Goal: Entertainment & Leisure: Consume media (video, audio)

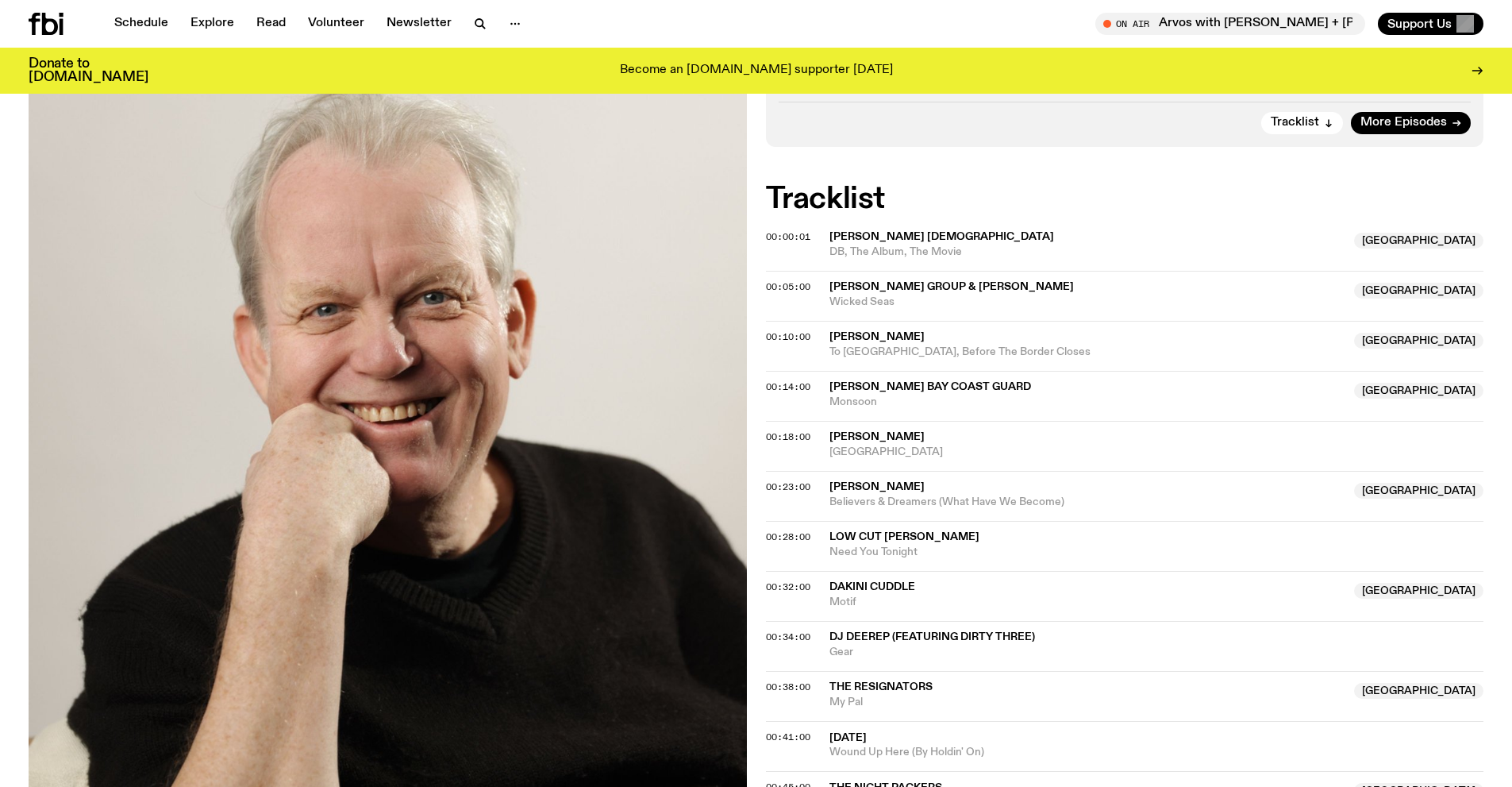
scroll to position [393, 0]
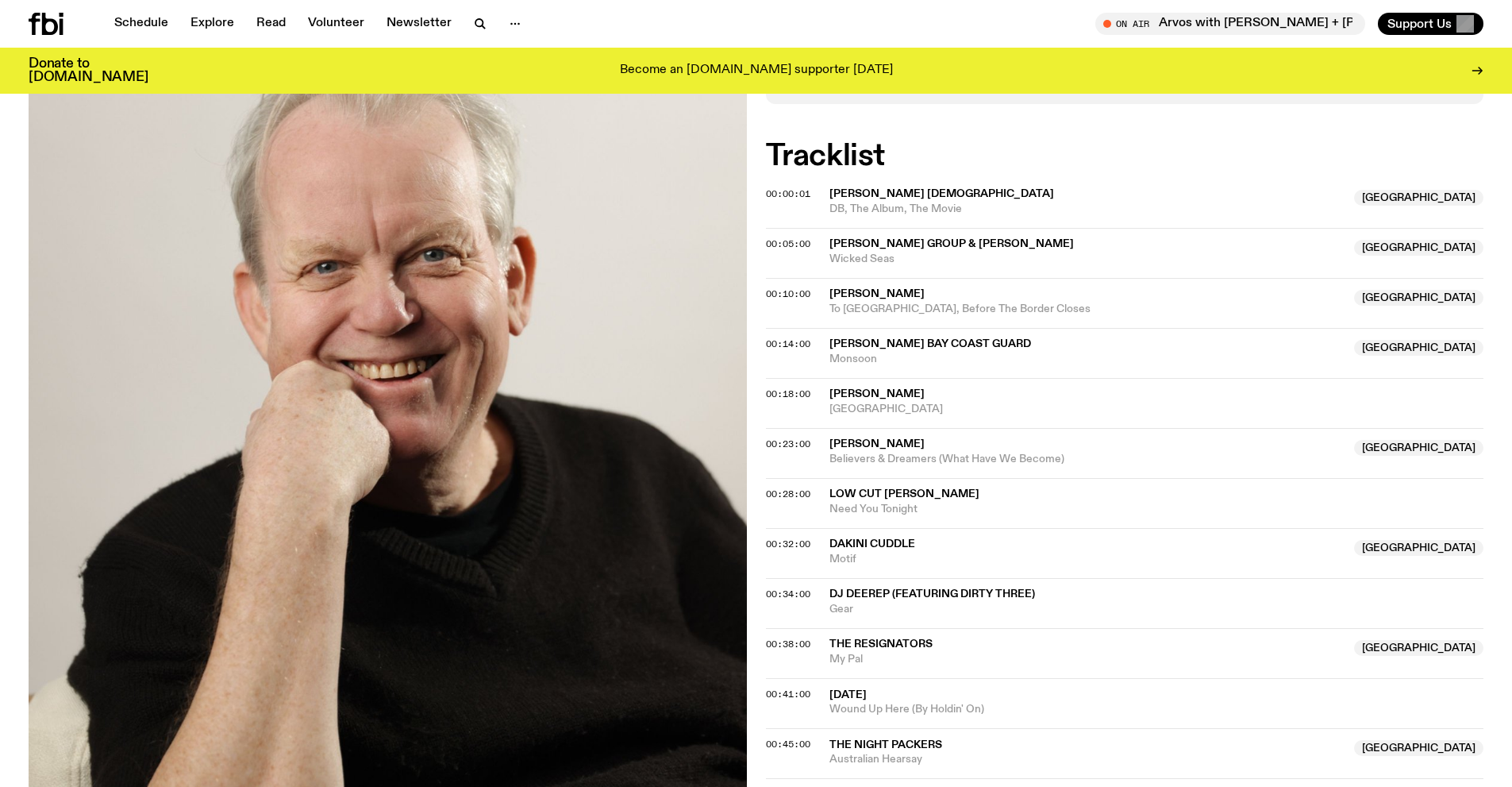
click at [873, 538] on span "Dakini Cuddle" at bounding box center [873, 543] width 86 height 11
click at [843, 545] on span "Dakini Cuddle" at bounding box center [873, 543] width 86 height 11
click at [786, 548] on span "00:32:00" at bounding box center [788, 544] width 44 height 13
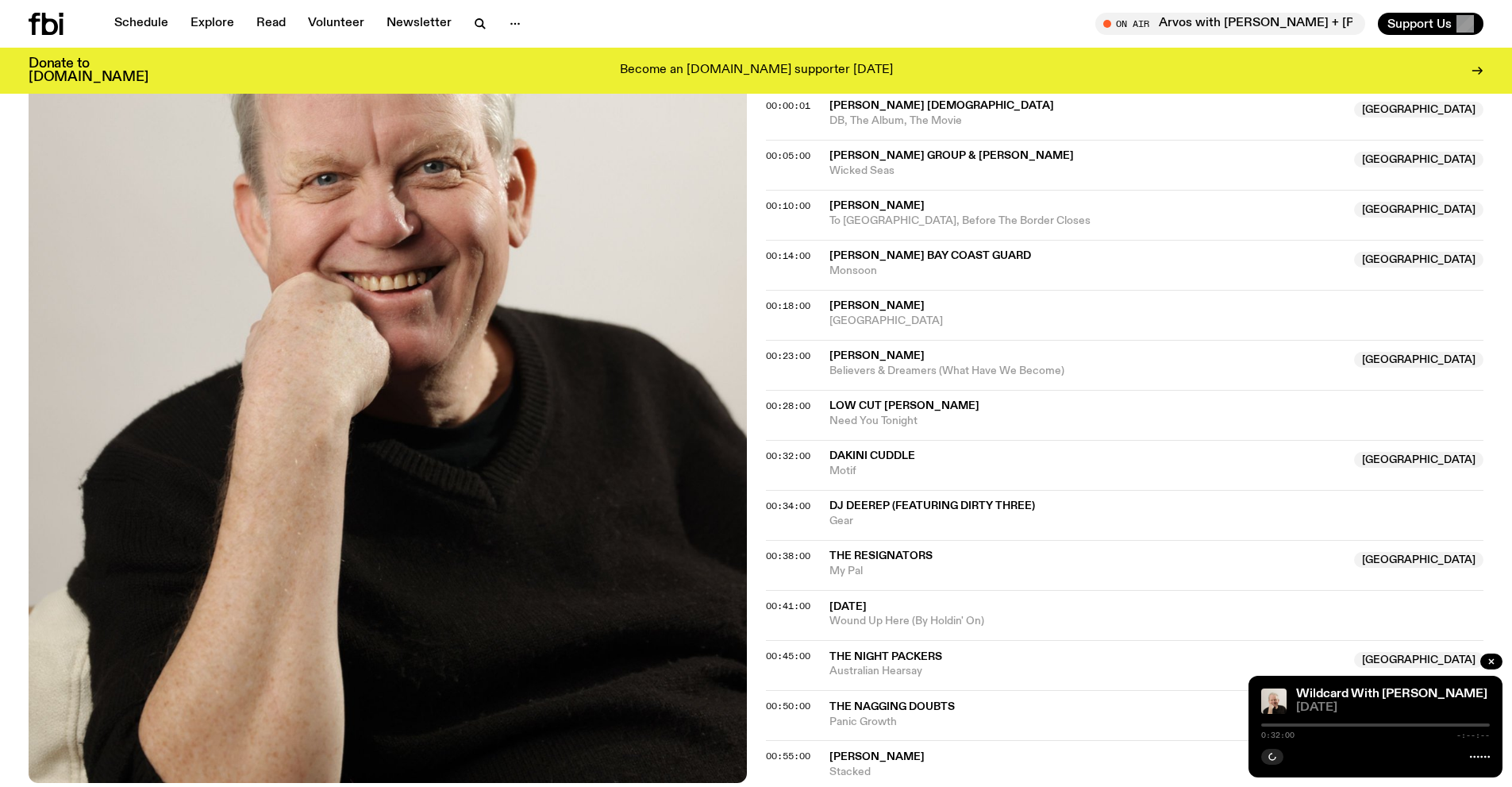
scroll to position [467, 0]
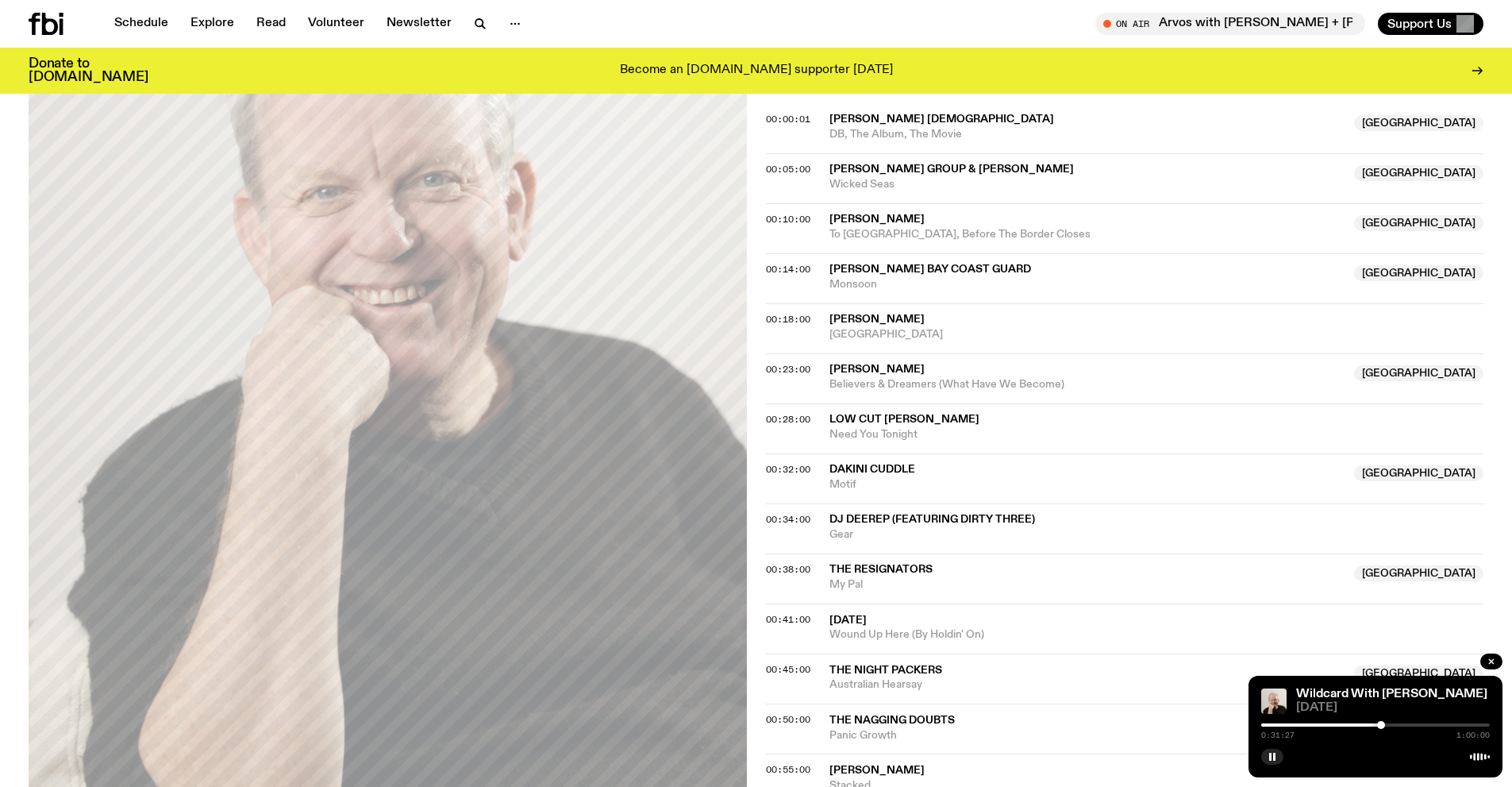
click at [1381, 724] on div at bounding box center [1380, 724] width 8 height 8
click at [869, 472] on span "Dakini Cuddle" at bounding box center [873, 469] width 86 height 11
drag, startPoint x: 1394, startPoint y: 722, endPoint x: 1374, endPoint y: 720, distance: 20.1
click at [1374, 720] on div "0:29:35 1:00:00" at bounding box center [1375, 729] width 228 height 19
click at [1371, 722] on div at bounding box center [1370, 724] width 8 height 8
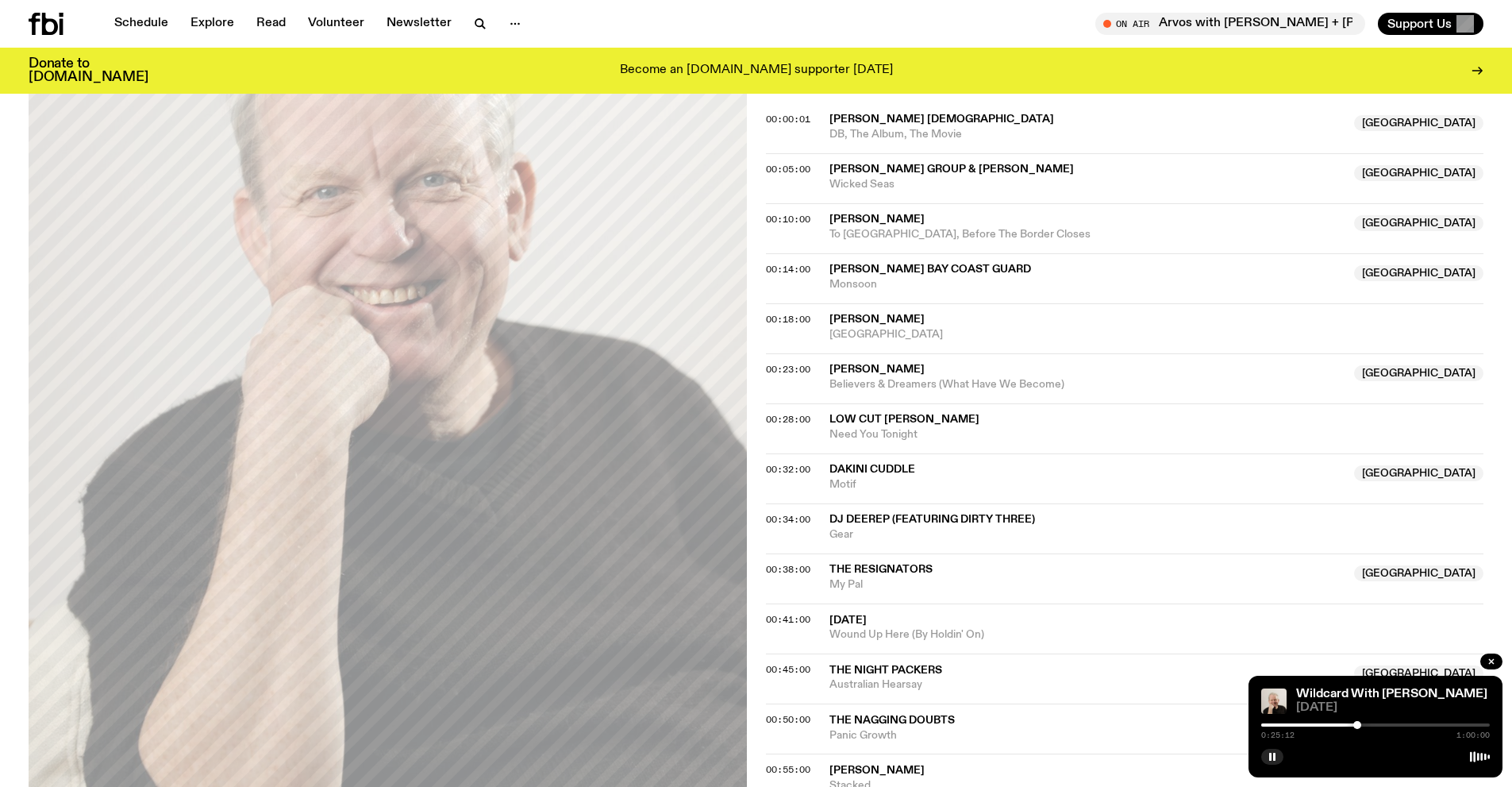
drag, startPoint x: 1372, startPoint y: 724, endPoint x: 1358, endPoint y: 721, distance: 14.3
click at [1358, 721] on div at bounding box center [1357, 724] width 8 height 8
click at [1362, 725] on div at bounding box center [1361, 724] width 8 height 8
click at [894, 418] on span "Low Cut [PERSON_NAME]" at bounding box center [905, 419] width 150 height 11
click at [779, 420] on span "00:28:00" at bounding box center [788, 419] width 44 height 13
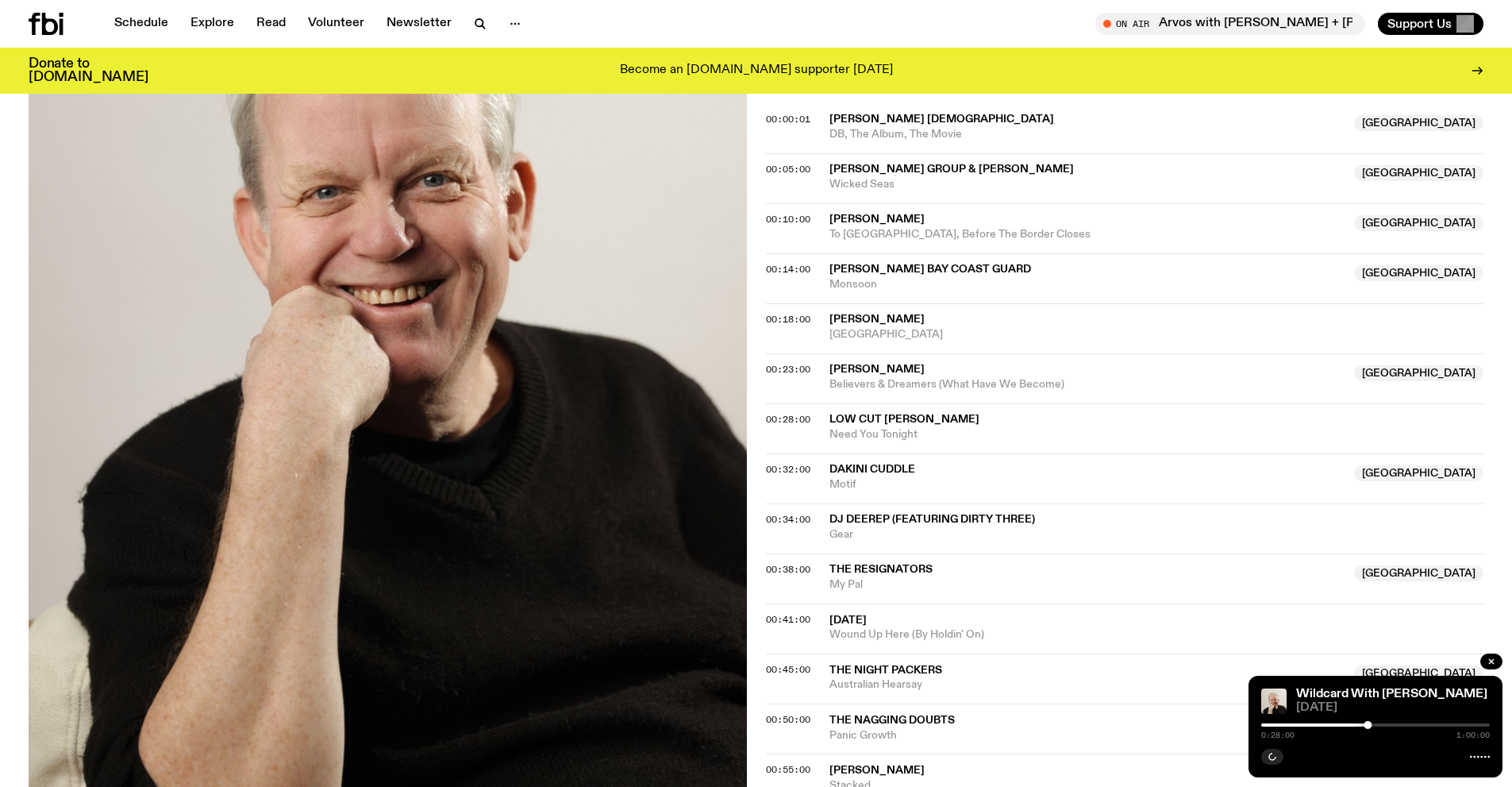
click at [1372, 726] on div at bounding box center [1367, 724] width 8 height 8
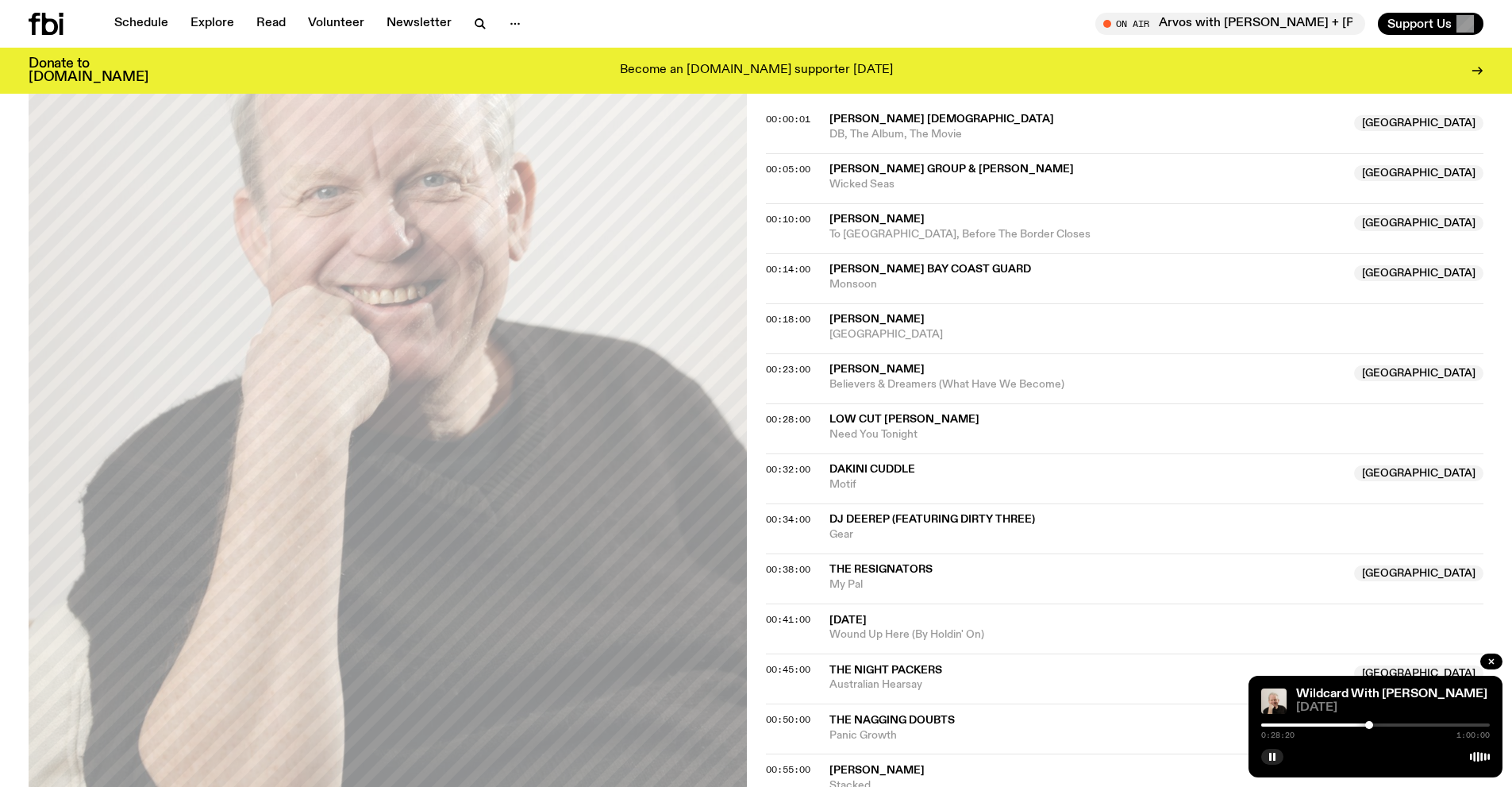
click at [1369, 725] on div at bounding box center [1369, 724] width 8 height 8
click at [798, 421] on span "00:28:00" at bounding box center [788, 419] width 44 height 13
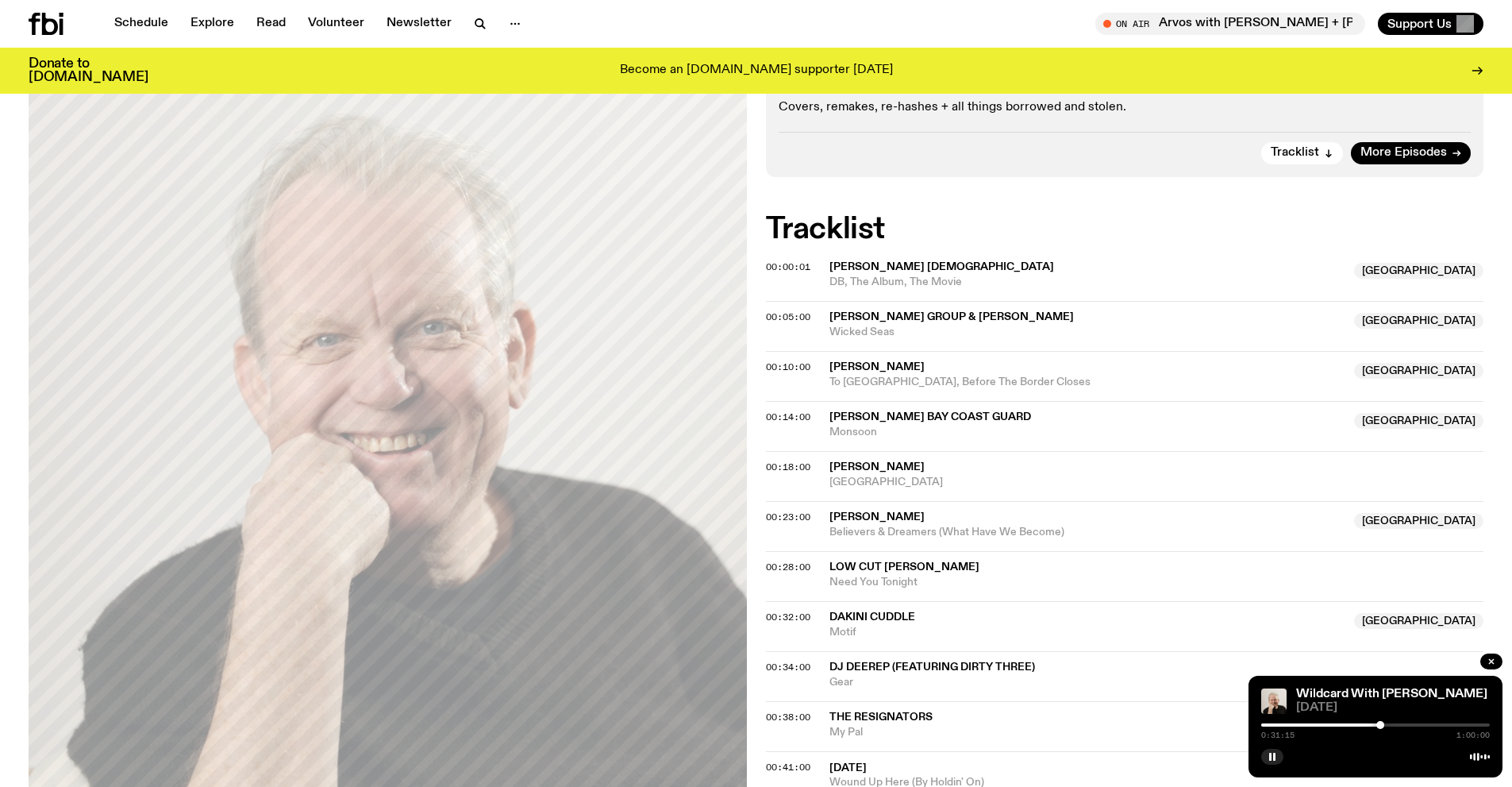
scroll to position [321, 0]
click at [903, 670] on span "DJ Deerep (featuring DIRTY THREE)" at bounding box center [932, 665] width 206 height 11
click at [963, 668] on span "DJ Deerep (featuring DIRTY THREE)" at bounding box center [932, 665] width 206 height 11
click at [769, 665] on span "00:34:00" at bounding box center [788, 665] width 44 height 13
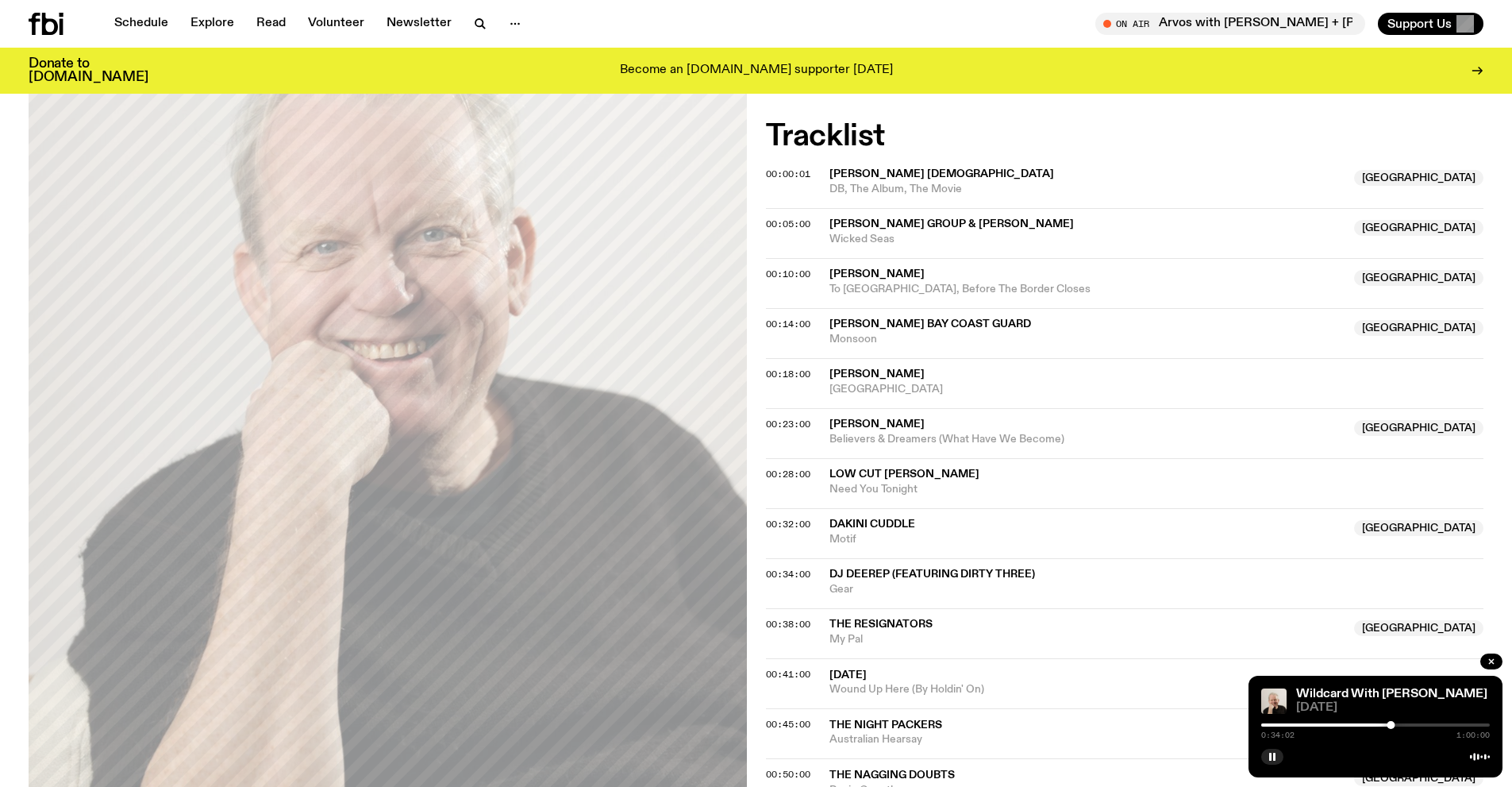
scroll to position [480, 0]
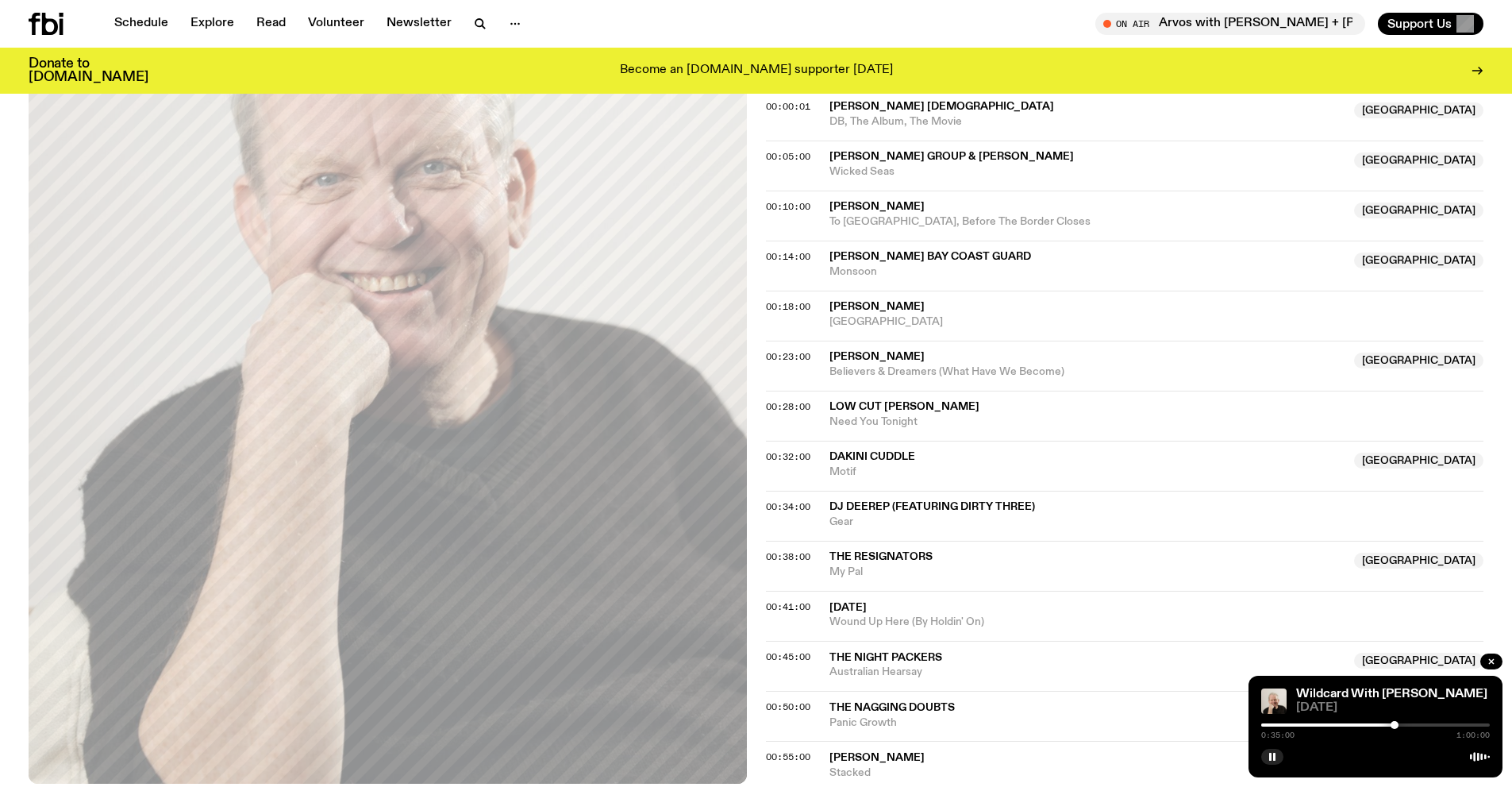
click at [1395, 725] on div at bounding box center [1395, 724] width 8 height 8
click at [1272, 752] on icon "button" at bounding box center [1272, 756] width 9 height 9
